Goal: Check status: Check status

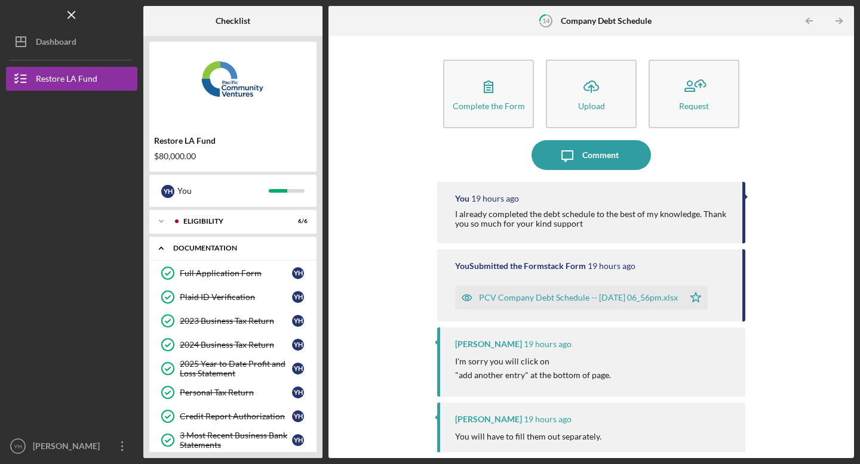
scroll to position [113, 0]
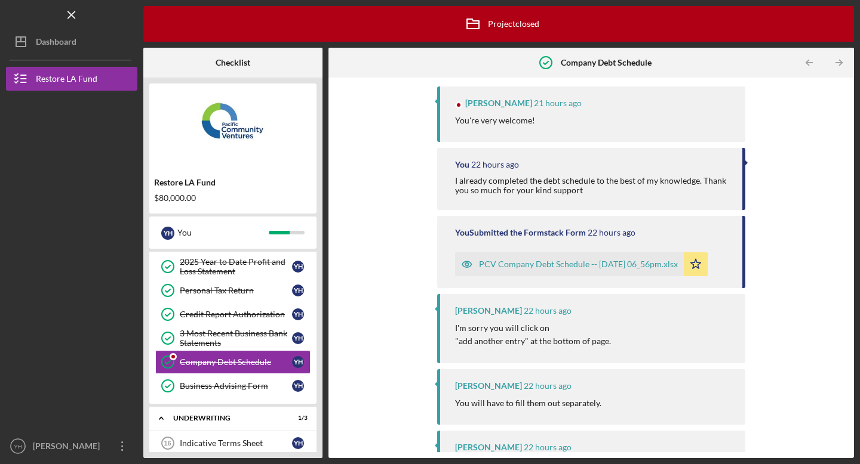
scroll to position [109, 0]
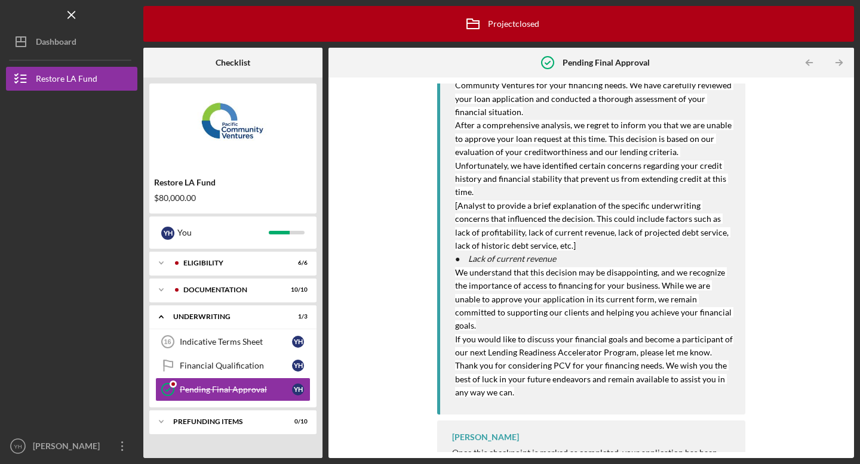
scroll to position [133, 0]
drag, startPoint x: 487, startPoint y: 325, endPoint x: 629, endPoint y: 329, distance: 141.5
click at [629, 333] on mark "If you would like to discuss your financial goals and become a participant of o…" at bounding box center [594, 344] width 279 height 23
copy mark "Lending Readiness Accelerator Program"
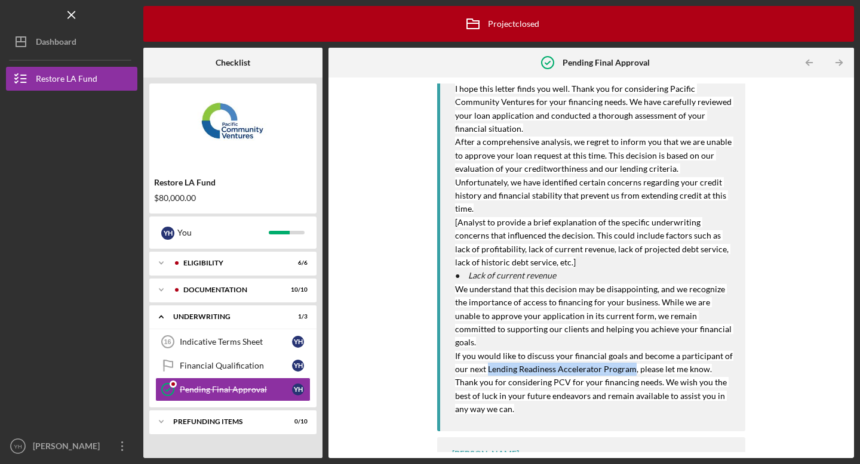
scroll to position [0, 0]
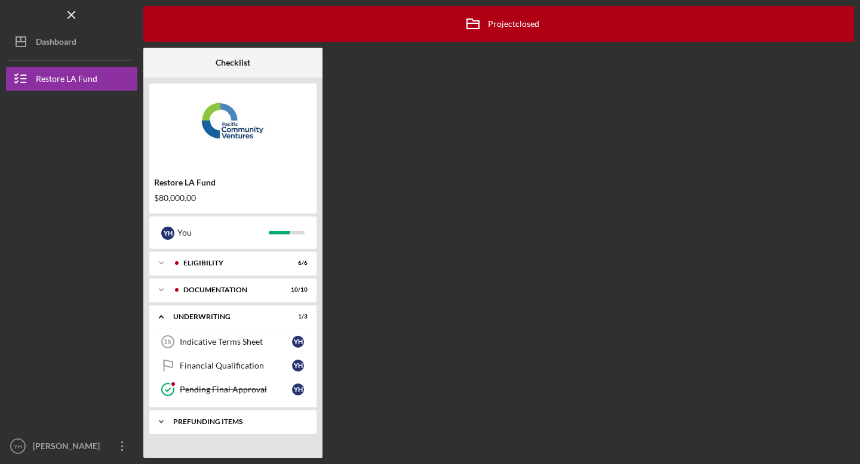
click at [273, 422] on div "Prefunding Items" at bounding box center [237, 421] width 128 height 7
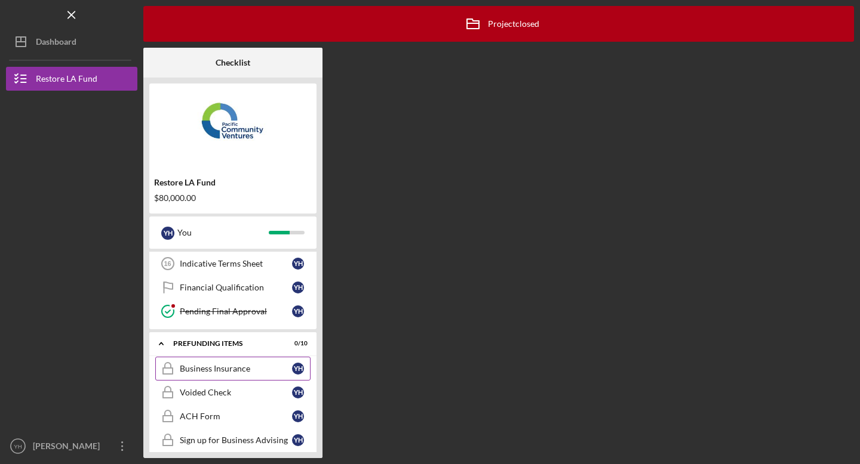
scroll to position [76, 0]
click at [255, 372] on div "Business Insurance" at bounding box center [236, 371] width 112 height 10
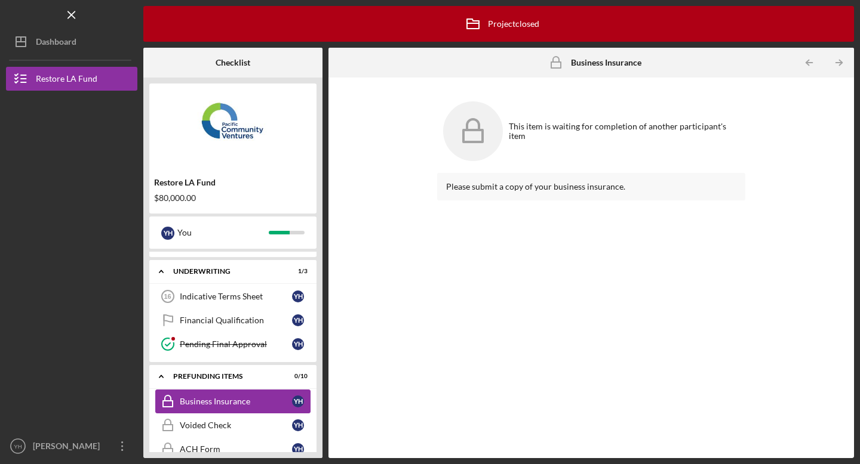
scroll to position [46, 0]
click at [268, 351] on link "Pending Final Approval Pending Final Approval Y H" at bounding box center [232, 344] width 155 height 24
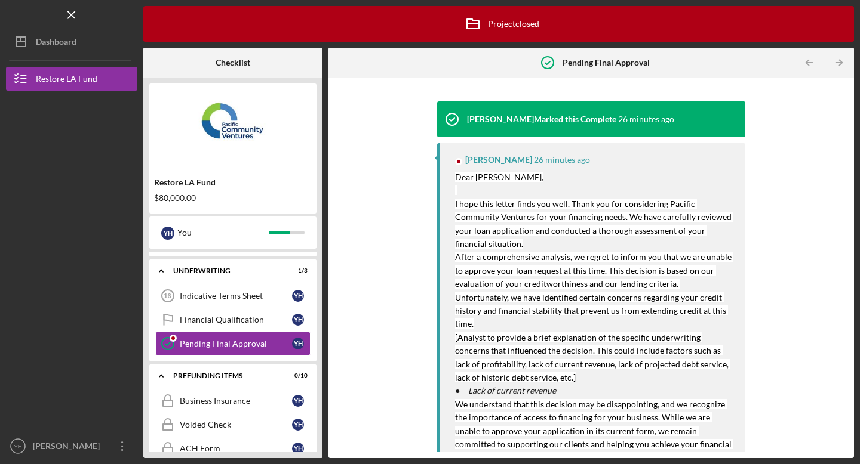
scroll to position [133, 0]
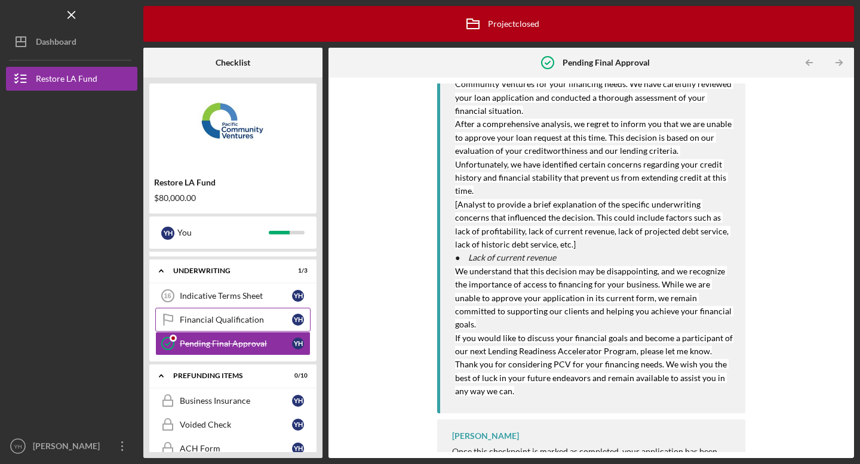
click at [277, 322] on div "Financial Qualification" at bounding box center [236, 320] width 112 height 10
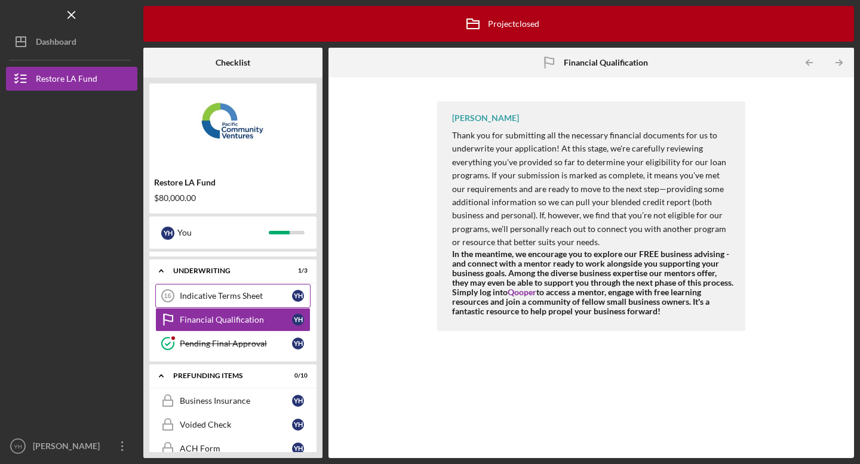
click at [255, 289] on link "Indicative Terms Sheet 16 Indicative Terms Sheet Y H" at bounding box center [232, 296] width 155 height 24
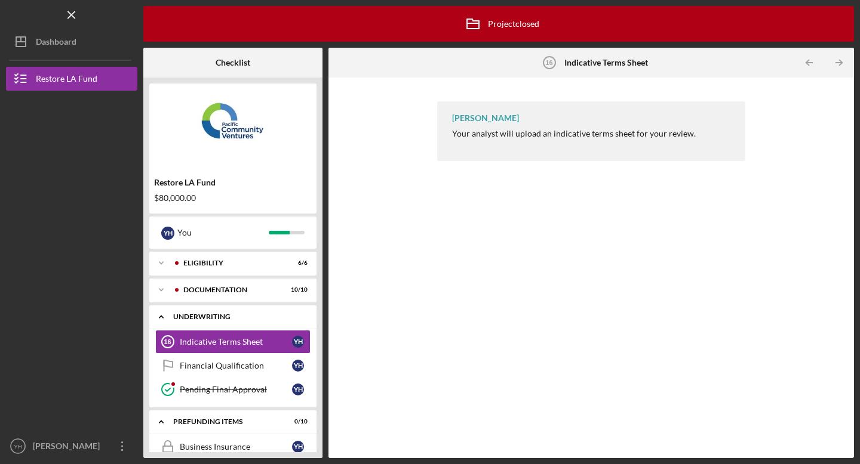
click at [256, 315] on div "Underwriting" at bounding box center [237, 316] width 128 height 7
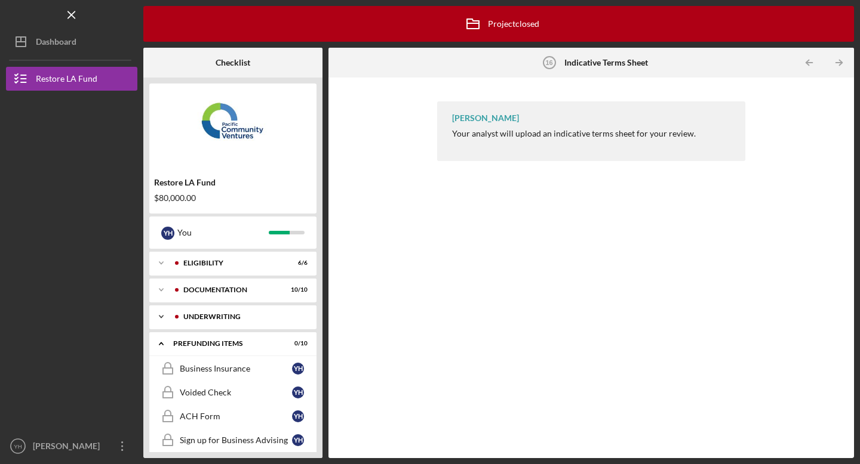
click at [255, 321] on div "Icon/Expander Underwriting 1 / 3" at bounding box center [232, 317] width 167 height 24
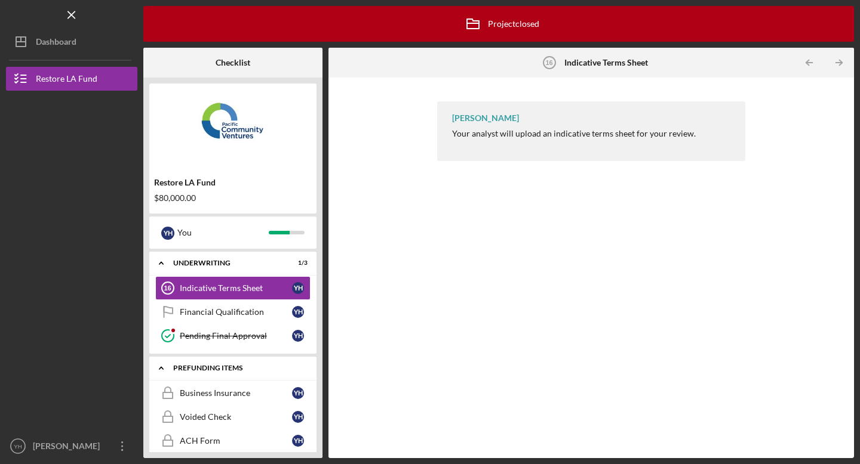
scroll to position [94, 0]
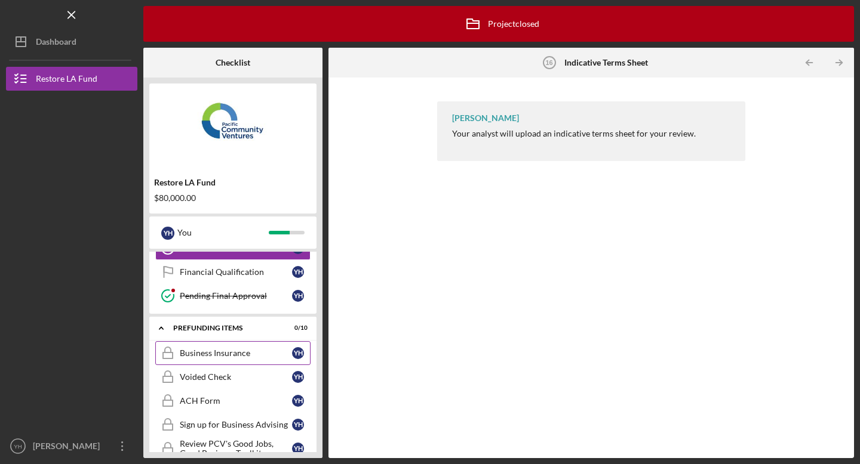
click at [269, 363] on link "Business Insurance Business Insurance Y H" at bounding box center [232, 353] width 155 height 24
